Goal: Task Accomplishment & Management: Manage account settings

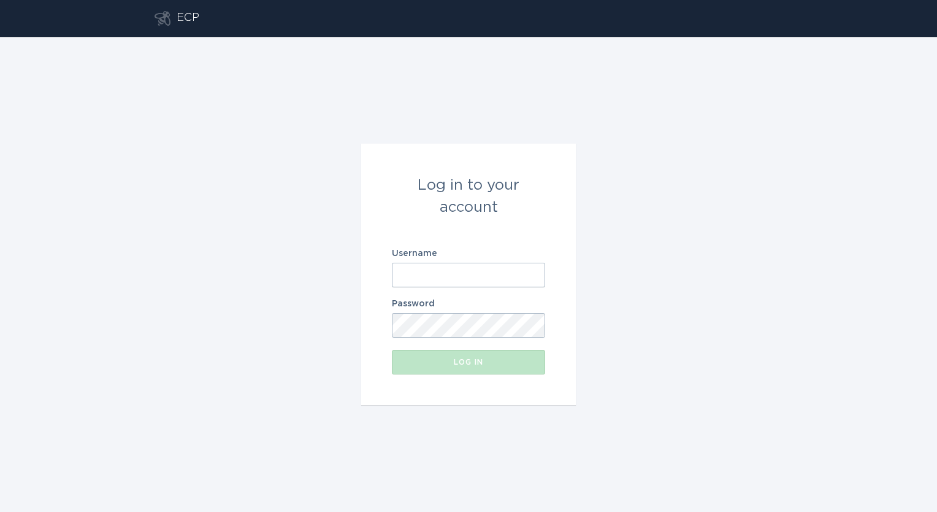
click at [533, 277] on input "Username" at bounding box center [468, 275] width 153 height 25
type input "[EMAIL_ADDRESS][DOMAIN_NAME]"
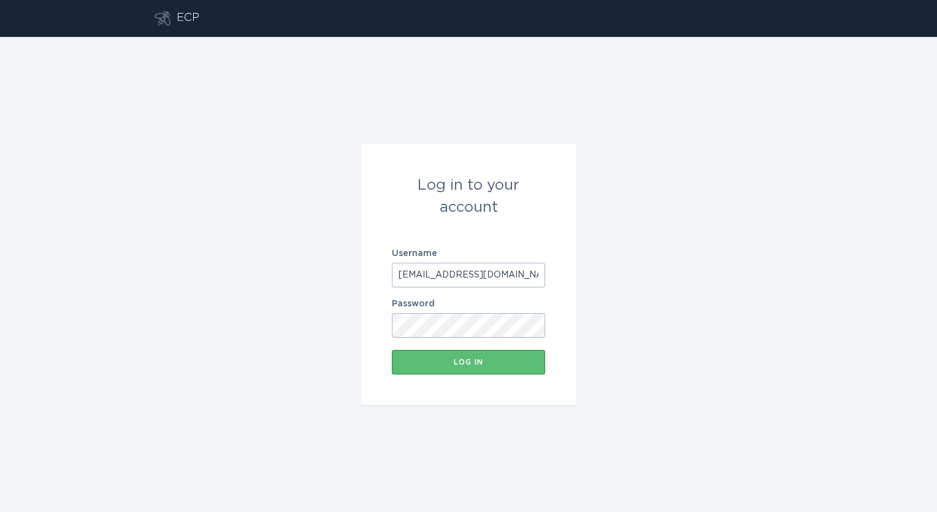
click at [392, 350] on button "Log in" at bounding box center [468, 362] width 153 height 25
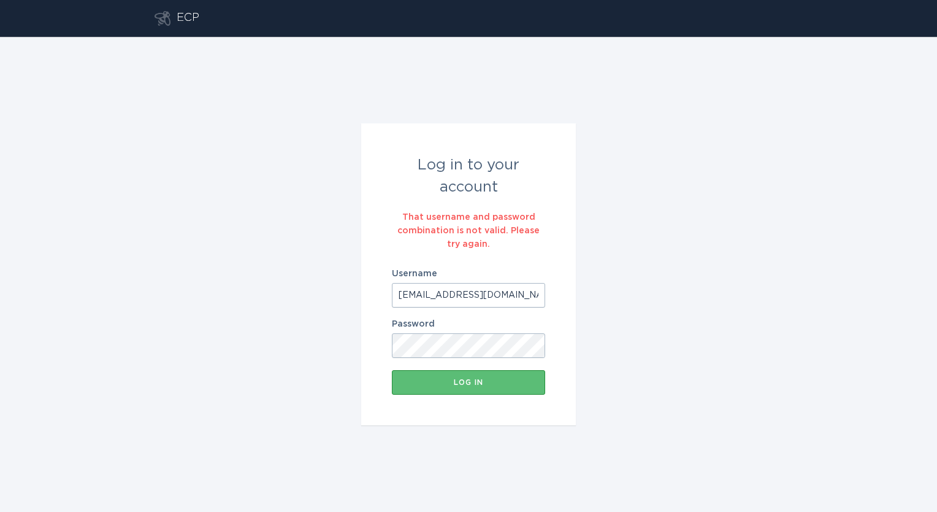
click at [392, 370] on button "Log in" at bounding box center [468, 382] width 153 height 25
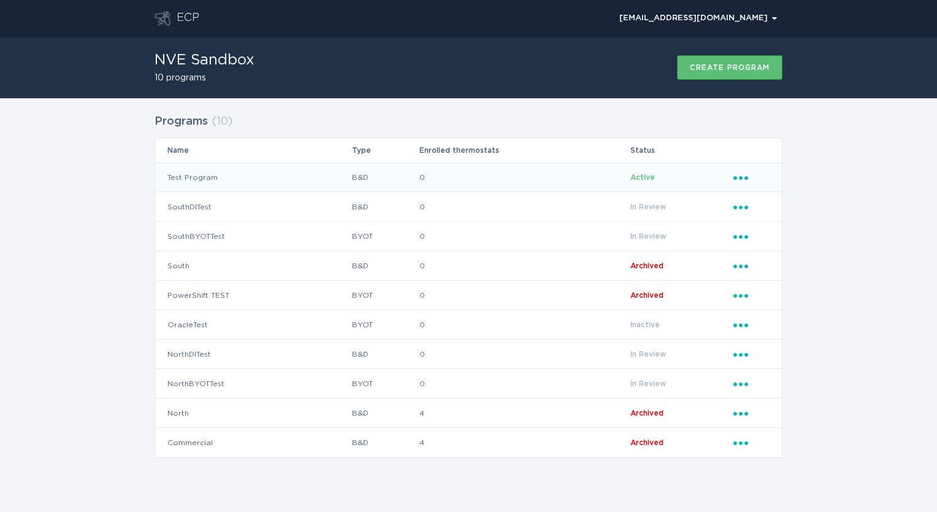
click at [206, 179] on td "Test Program" at bounding box center [253, 177] width 196 height 29
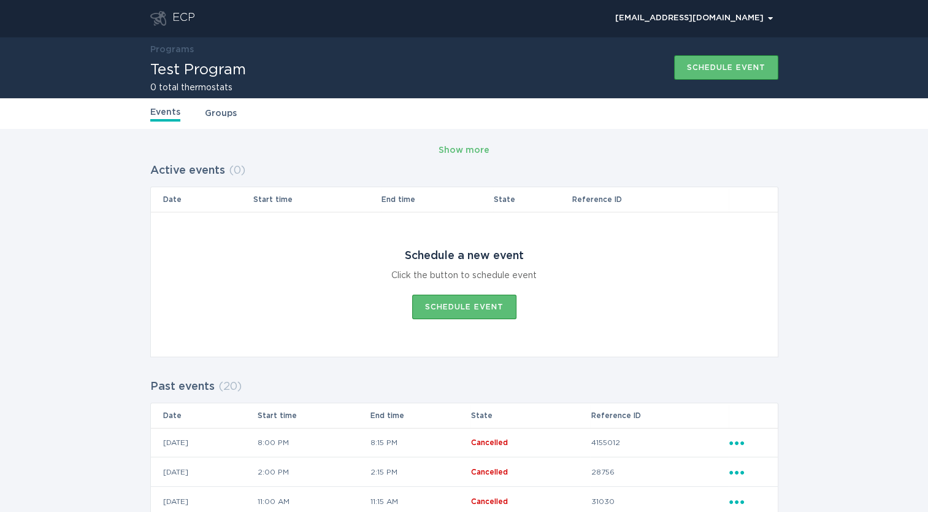
click at [189, 26] on header "ECP [EMAIL_ADDRESS][DOMAIN_NAME] Chevron" at bounding box center [464, 18] width 628 height 37
click at [185, 20] on div "ECP" at bounding box center [183, 18] width 23 height 15
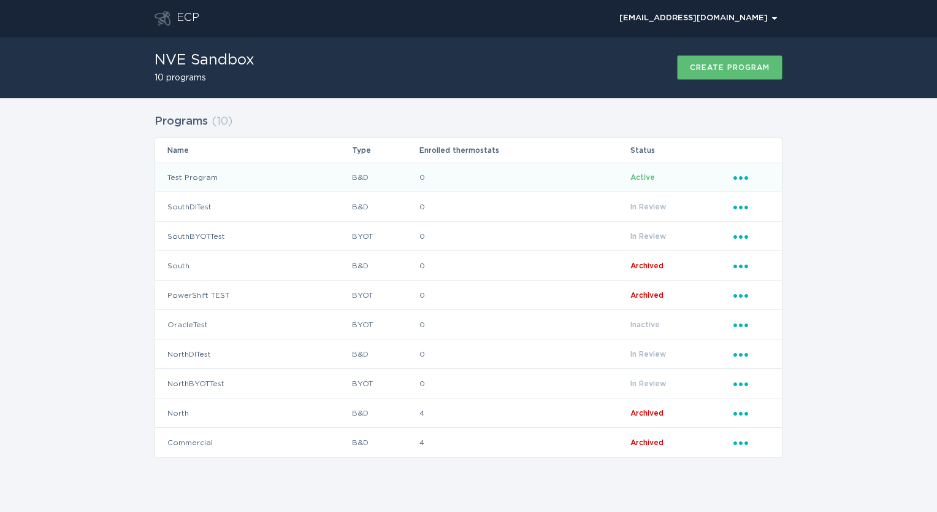
click at [740, 173] on icon "Ellipsis" at bounding box center [742, 176] width 17 height 10
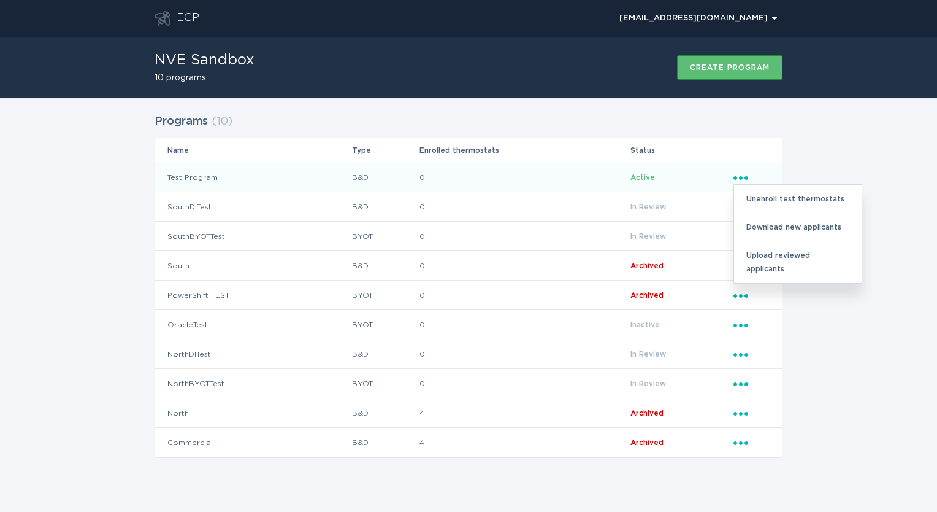
click at [885, 267] on div "Programs ( 10 ) Name Type Enrolled thermostats Status Test Program B&D 0 Active…" at bounding box center [468, 293] width 937 height 390
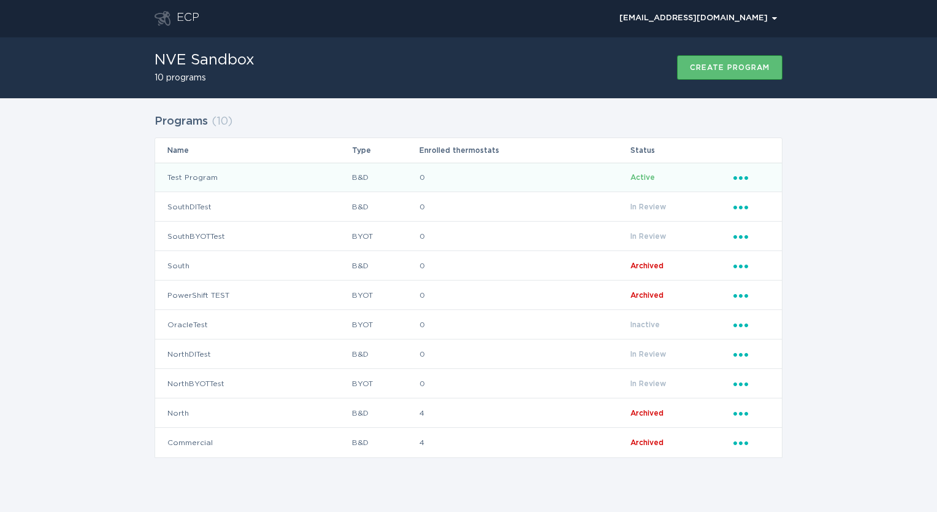
click at [637, 174] on span "Active" at bounding box center [643, 177] width 25 height 7
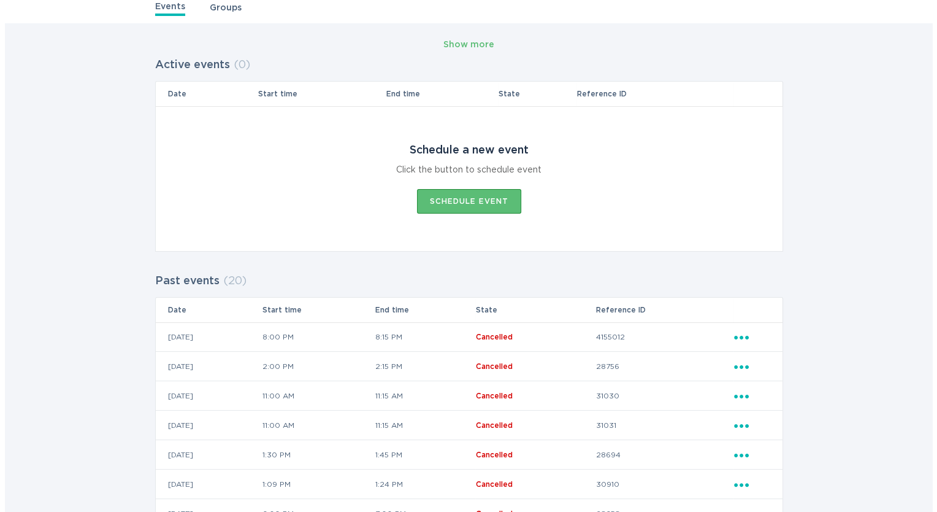
scroll to position [106, 0]
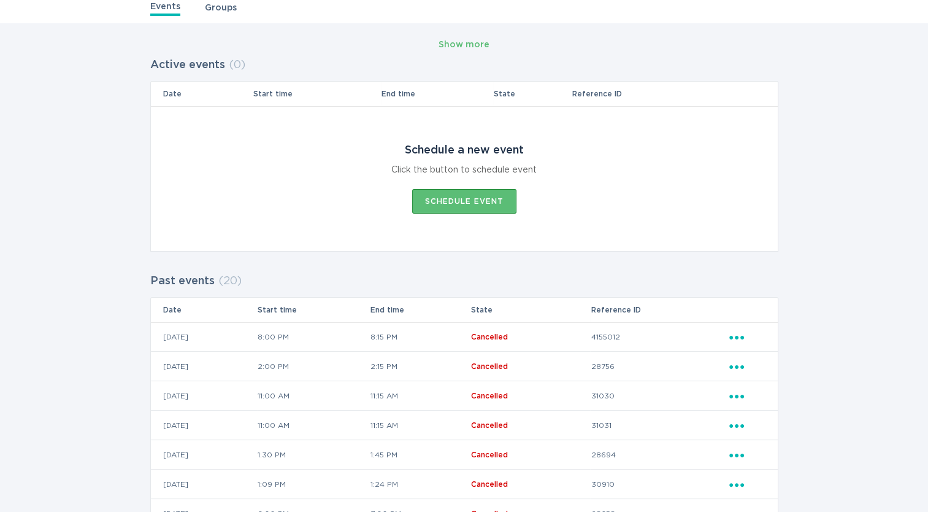
click at [736, 339] on icon "Ellipsis" at bounding box center [737, 335] width 17 height 10
click at [774, 359] on div "View event summary" at bounding box center [794, 358] width 128 height 28
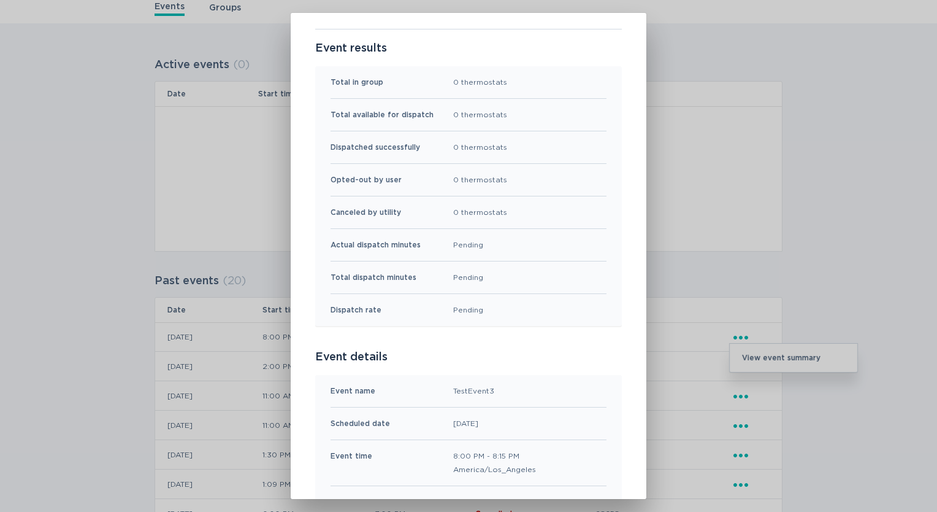
scroll to position [0, 0]
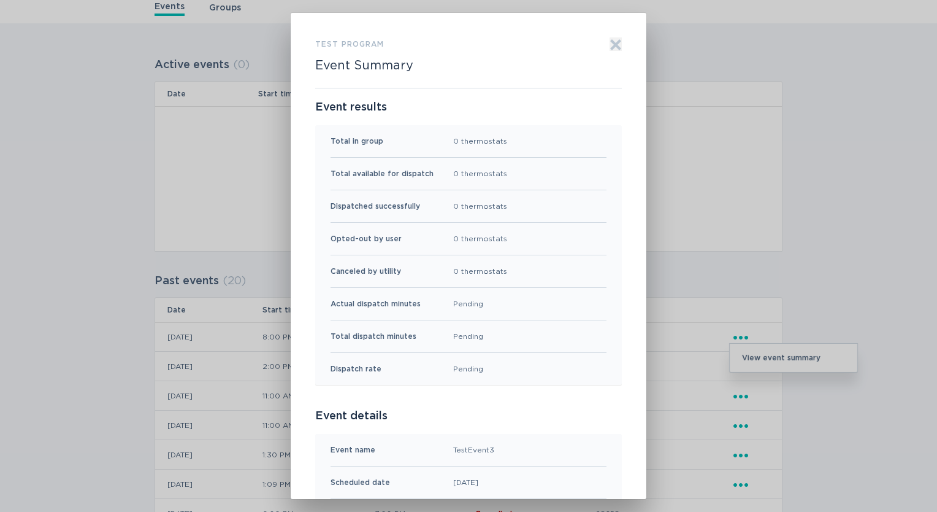
click at [612, 46] on icon "Exit" at bounding box center [616, 44] width 9 height 9
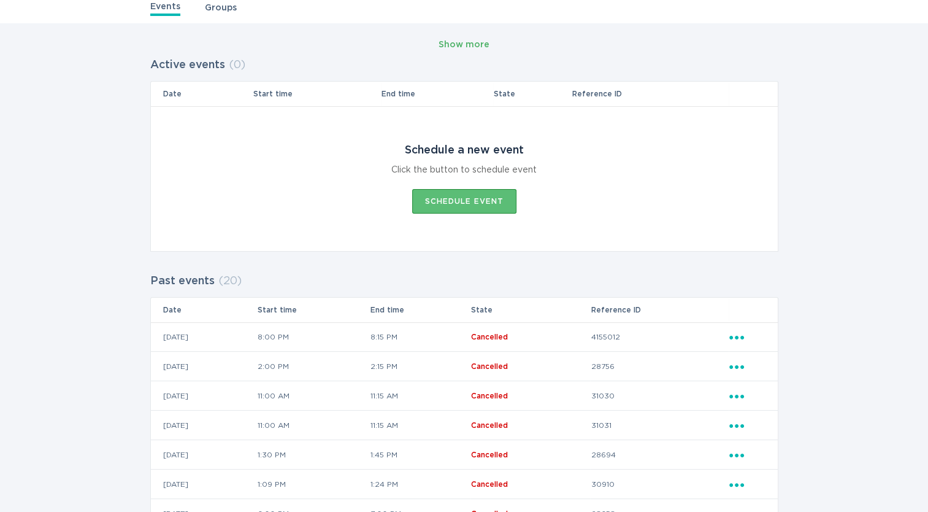
click at [474, 47] on div "Show more" at bounding box center [464, 44] width 51 height 13
click at [743, 336] on icon "Popover menu" at bounding box center [736, 338] width 15 height 4
click at [768, 350] on div "View event summary" at bounding box center [794, 358] width 128 height 28
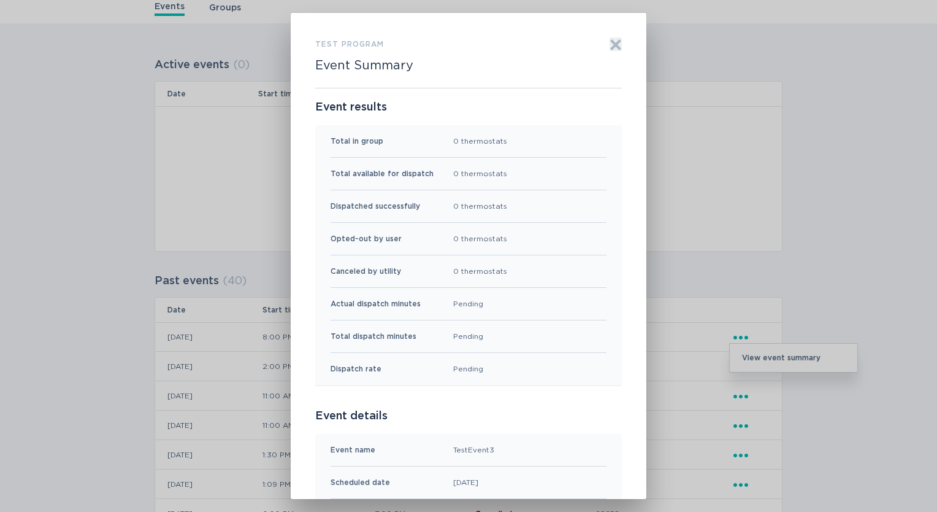
click at [617, 45] on div "Test Program Event Summary Exit Event results Total in group 0 thermostats Tota…" at bounding box center [469, 256] width 356 height 486
click at [612, 45] on icon "Exit" at bounding box center [616, 44] width 9 height 9
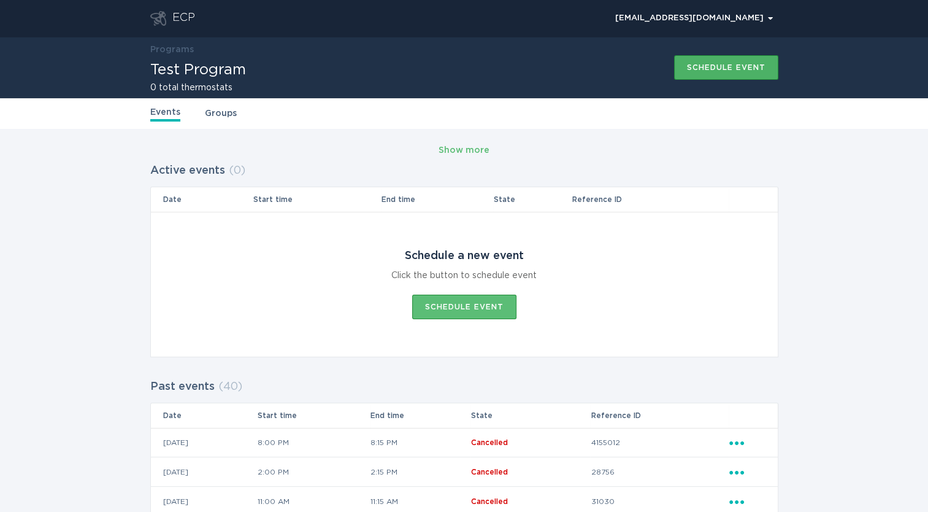
click at [712, 70] on div "Schedule event" at bounding box center [726, 67] width 79 height 7
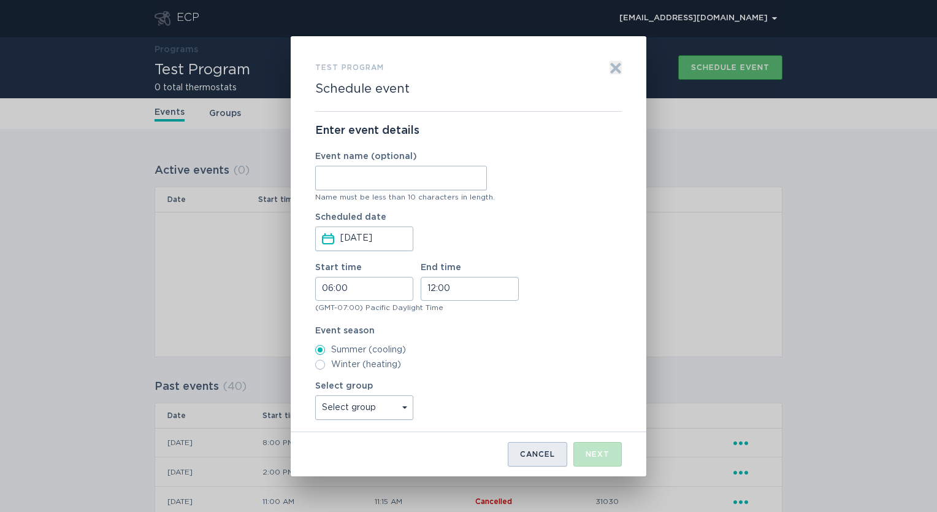
click at [540, 448] on button "Cancel" at bounding box center [538, 454] width 60 height 25
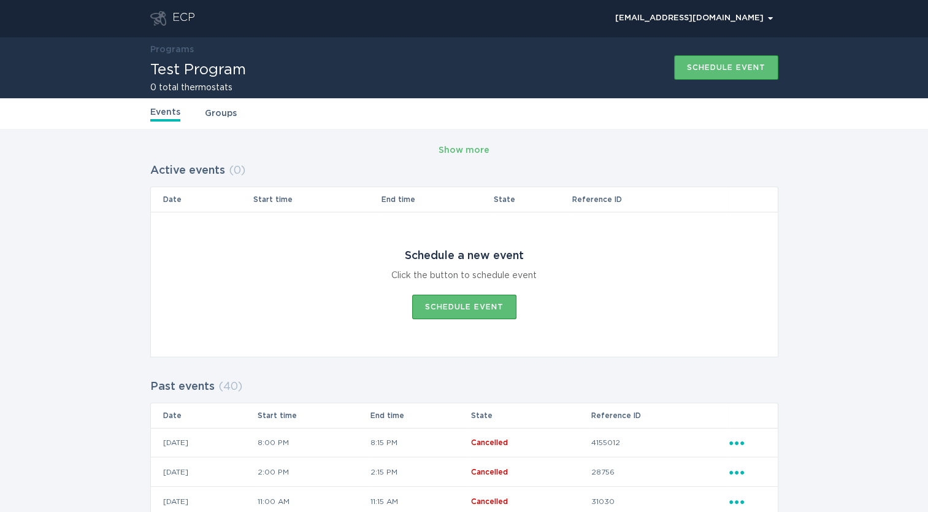
click at [169, 112] on link "Events" at bounding box center [165, 114] width 30 height 16
